Goal: Check status

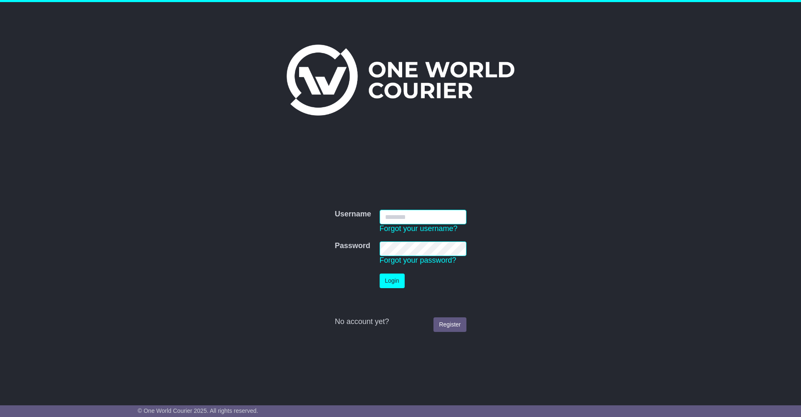
type input "**********"
click at [405, 280] on td "Login" at bounding box center [422, 280] width 95 height 23
click at [403, 280] on button "Login" at bounding box center [391, 281] width 25 height 15
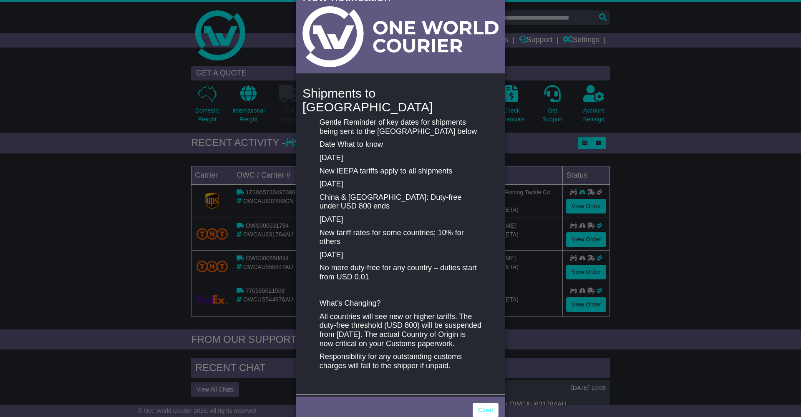
scroll to position [31, 0]
click at [479, 403] on link "Close" at bounding box center [485, 410] width 26 height 15
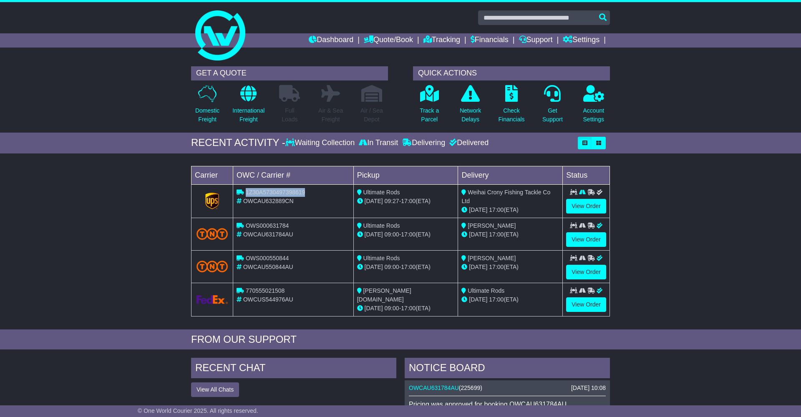
drag, startPoint x: 247, startPoint y: 194, endPoint x: 306, endPoint y: 193, distance: 58.8
click at [306, 193] on div "1Z30A5730497398619" at bounding box center [292, 192] width 113 height 9
copy div "1Z30A5730497398619"
click at [261, 211] on td "1Z30A5730497398619 OWCAU632889CN" at bounding box center [293, 200] width 120 height 33
drag, startPoint x: 247, startPoint y: 191, endPoint x: 546, endPoint y: 311, distance: 321.8
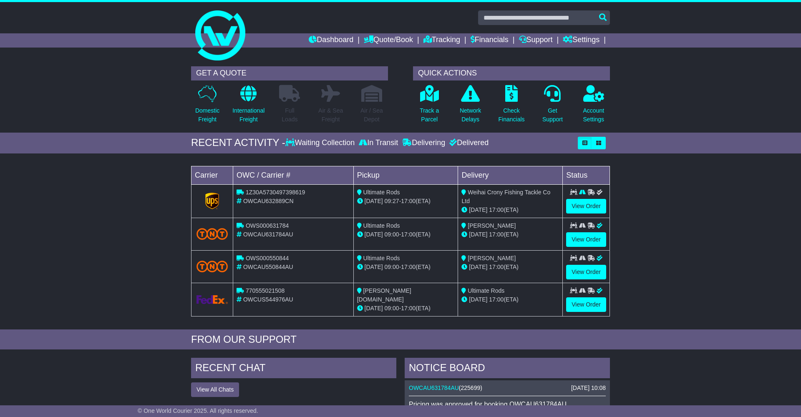
click at [546, 311] on tbody "1Z30A5730497398619 OWCAU632889CN Ultimate Rods [DATE] 09:27 - 17:00 (ETA) Weiha…" at bounding box center [400, 250] width 418 height 132
click at [702, 292] on div "Loading... No bookings found Carrier OWC / Carrier # Pickup Delivery Status 1Z3…" at bounding box center [400, 244] width 801 height 172
